Goal: Find specific page/section: Find specific page/section

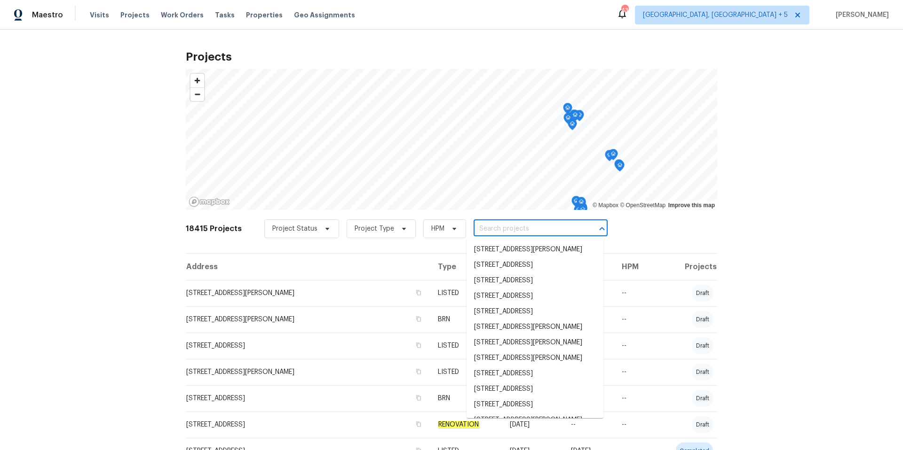
click at [487, 229] on input "text" at bounding box center [527, 229] width 108 height 15
paste input "1723 Farberdale Dr"
type input "1723 Farberdale Dr"
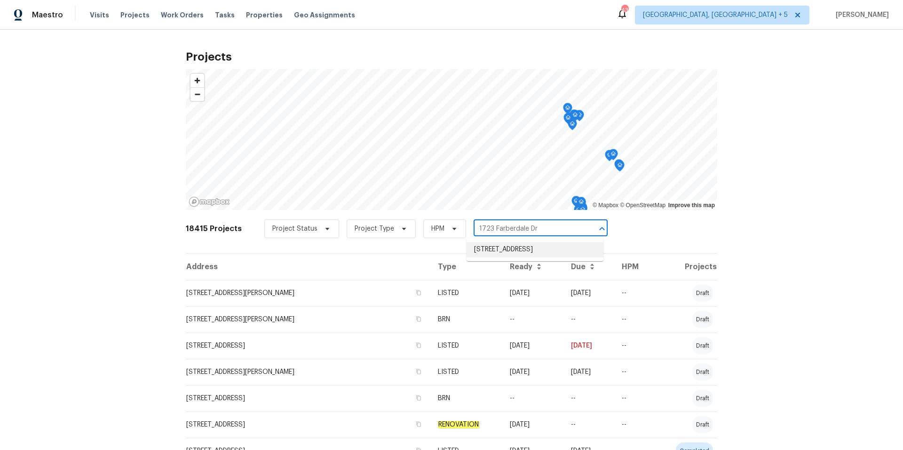
click at [495, 251] on li "[STREET_ADDRESS]" at bounding box center [534, 250] width 137 height 16
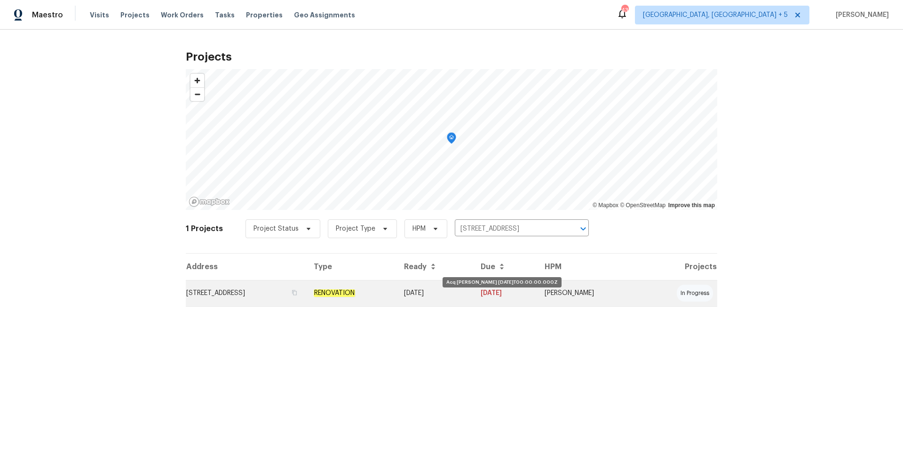
click at [457, 295] on td "[DATE]" at bounding box center [434, 293] width 77 height 26
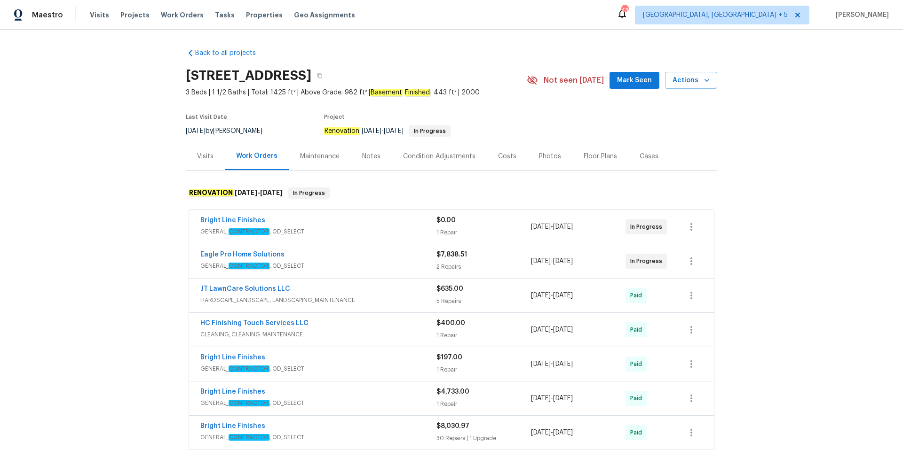
click at [352, 264] on span "GENERAL_ CONTRACTOR , OD_SELECT" at bounding box center [318, 265] width 236 height 9
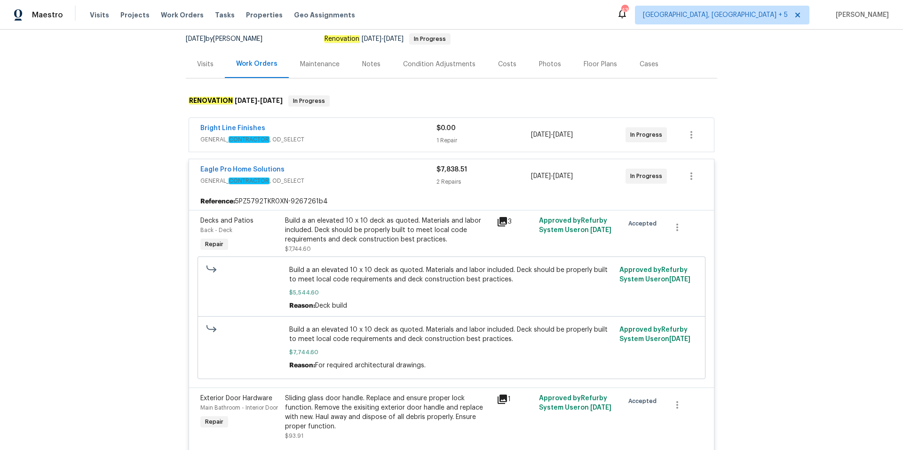
scroll to position [137, 0]
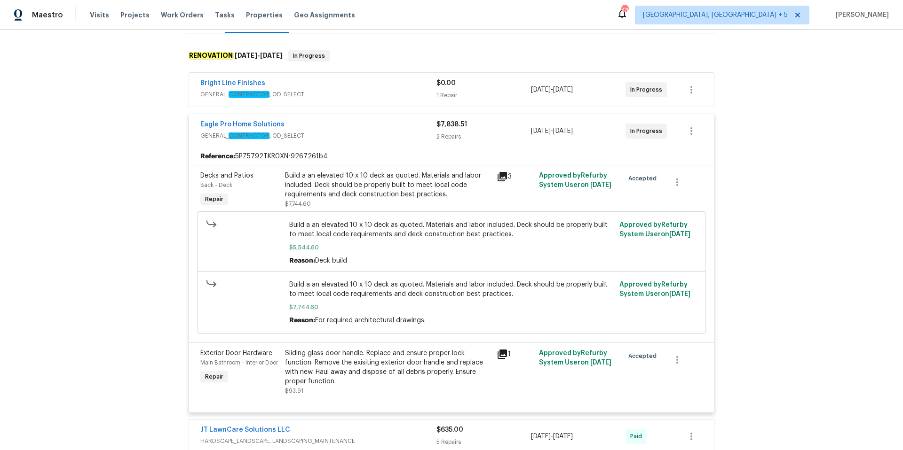
click at [501, 177] on icon at bounding box center [501, 176] width 9 height 9
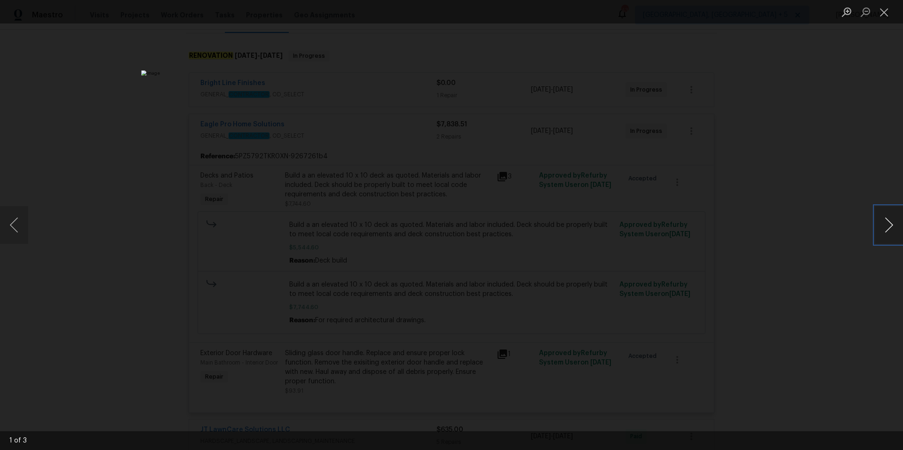
click at [877, 227] on button "Next image" at bounding box center [889, 225] width 28 height 38
click at [887, 10] on button "Close lightbox" at bounding box center [884, 12] width 19 height 16
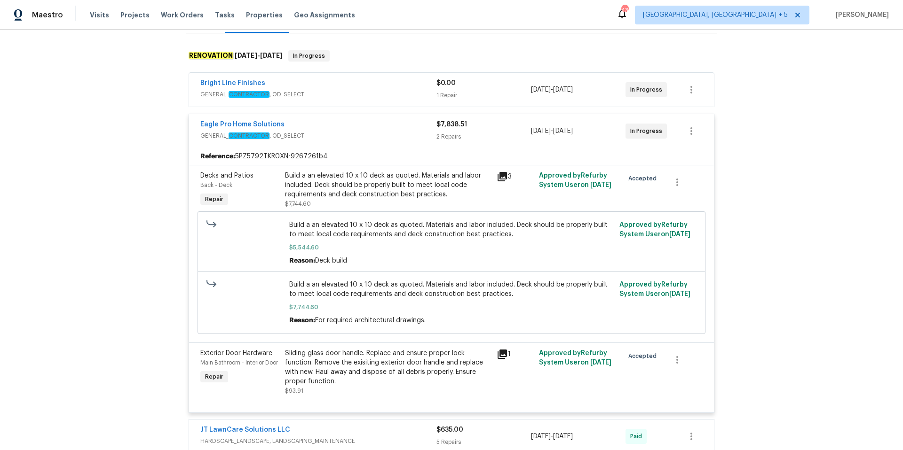
click at [372, 95] on span "GENERAL_ CONTRACTOR , OD_SELECT" at bounding box center [318, 94] width 236 height 9
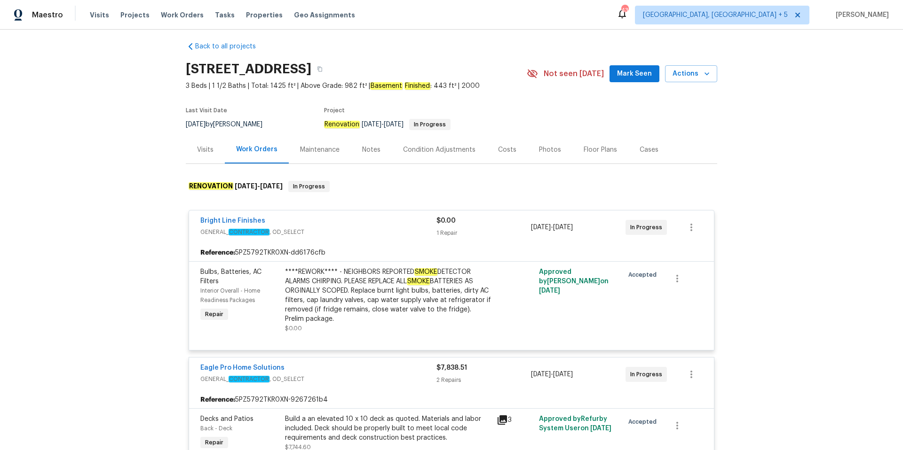
scroll to position [5, 0]
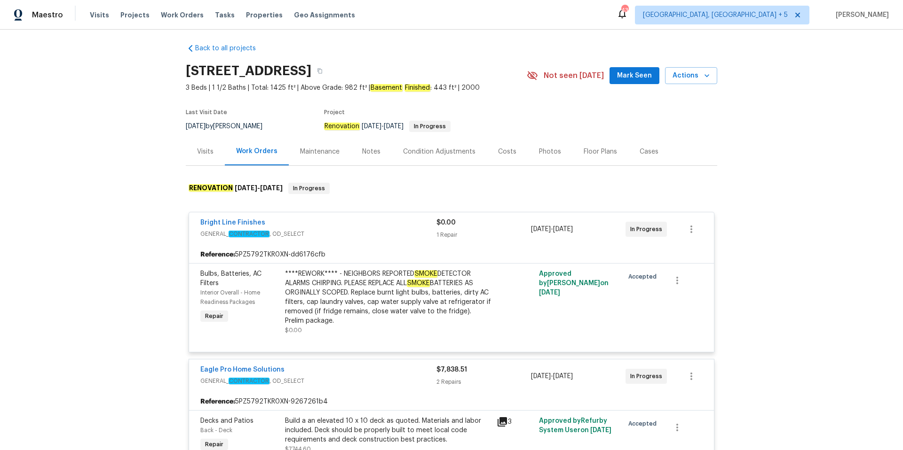
click at [373, 152] on div "Notes" at bounding box center [371, 151] width 18 height 9
